Goal: Task Accomplishment & Management: Manage account settings

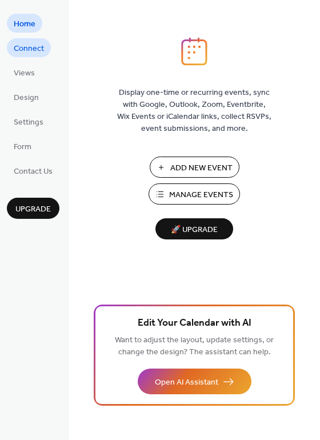
click at [45, 51] on link "Connect" at bounding box center [29, 47] width 44 height 19
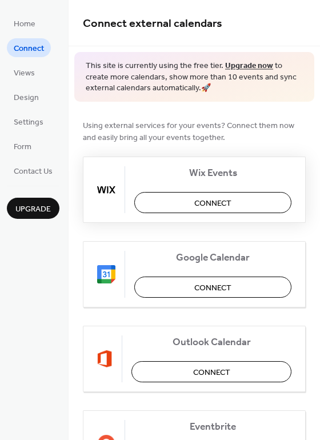
click at [166, 200] on button "Connect" at bounding box center [212, 202] width 157 height 21
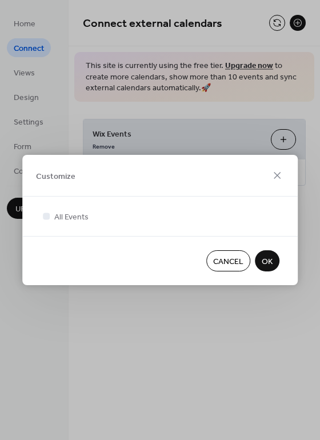
click at [275, 264] on button "OK" at bounding box center [267, 260] width 25 height 21
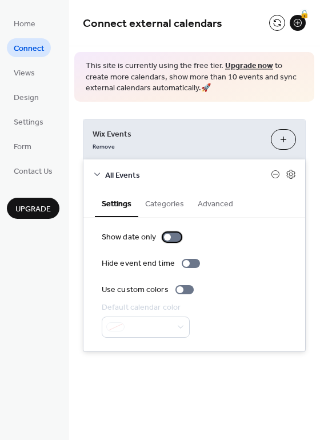
click at [179, 237] on div at bounding box center [172, 236] width 18 height 9
click at [171, 203] on button "Categories" at bounding box center [164, 203] width 53 height 26
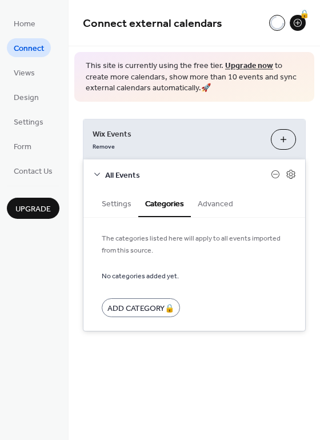
click at [206, 208] on button "Advanced" at bounding box center [215, 203] width 49 height 26
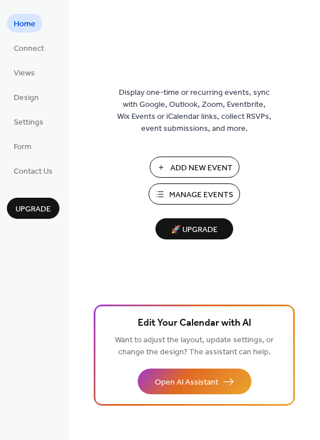
click at [30, 131] on ul "Home Connect Views Design Settings Form Contact Us" at bounding box center [33, 97] width 53 height 166
click at [30, 124] on span "Settings" at bounding box center [29, 122] width 30 height 12
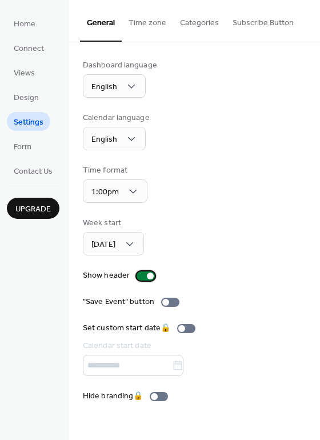
click at [139, 271] on div at bounding box center [145, 275] width 18 height 9
click at [141, 274] on div at bounding box center [141, 275] width 7 height 7
click at [148, 279] on label "Show header" at bounding box center [121, 276] width 77 height 12
click at [148, 276] on div at bounding box center [145, 275] width 18 height 9
click at [148, 276] on div at bounding box center [150, 275] width 7 height 7
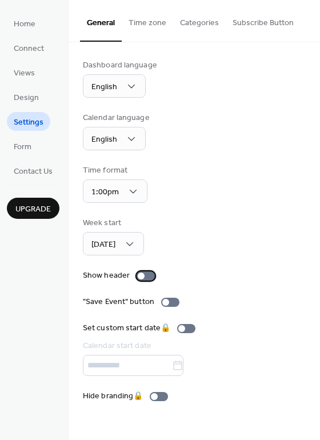
click at [148, 276] on div at bounding box center [145, 275] width 18 height 9
click at [13, 147] on link "Form" at bounding box center [22, 145] width 31 height 19
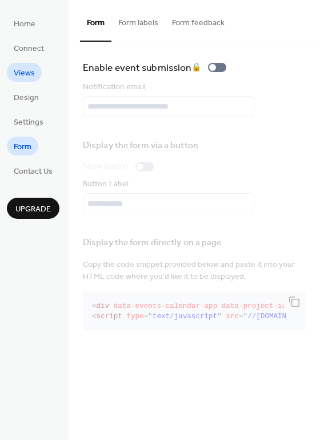
drag, startPoint x: 36, startPoint y: 94, endPoint x: 33, endPoint y: 78, distance: 16.2
click at [36, 94] on span "Design" at bounding box center [26, 98] width 25 height 12
